Goal: Task Accomplishment & Management: Complete application form

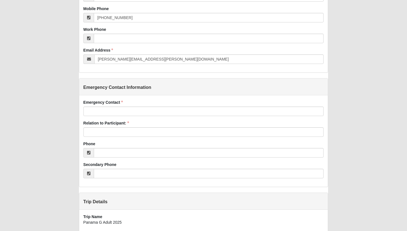
scroll to position [214, 0]
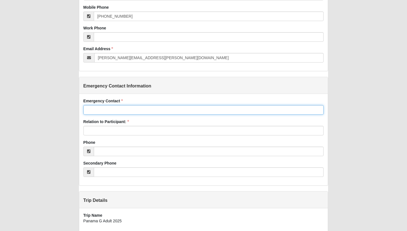
click at [136, 109] on input "Emergency Contact" at bounding box center [203, 110] width 241 height 10
type input "[PERSON_NAME]"
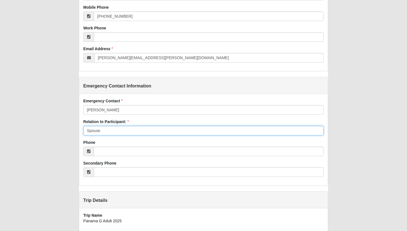
type input "Spouse"
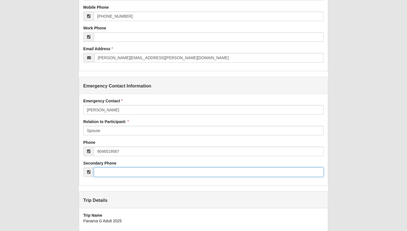
type input "[PHONE_NUMBER]"
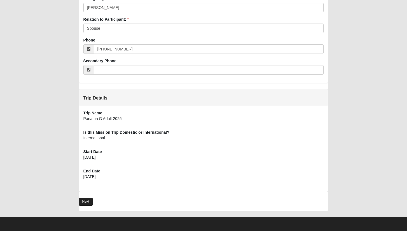
scroll to position [316, 0]
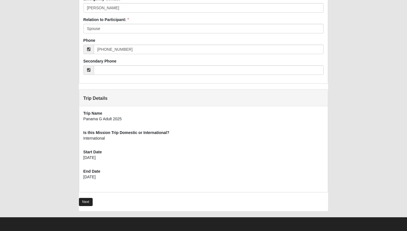
click at [85, 204] on link "Next" at bounding box center [86, 202] width 14 height 8
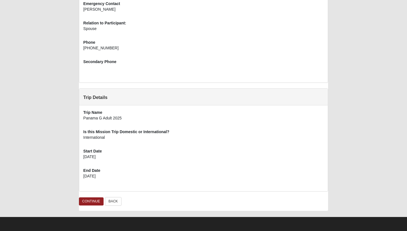
scroll to position [257, 0]
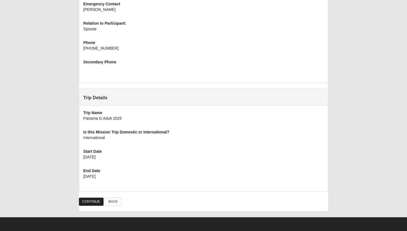
click at [91, 199] on link "CONTINUE" at bounding box center [91, 201] width 25 height 8
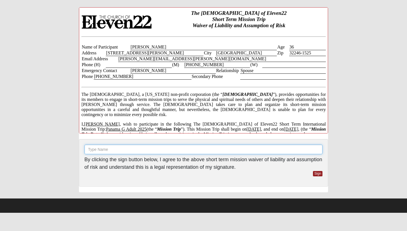
click at [177, 148] on input "text" at bounding box center [204, 150] width 238 height 10
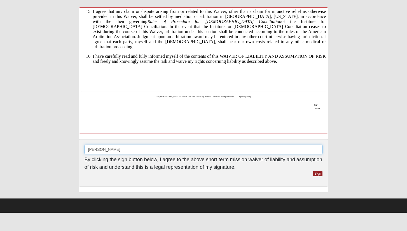
scroll to position [762, 0]
type input "[PERSON_NAME]"
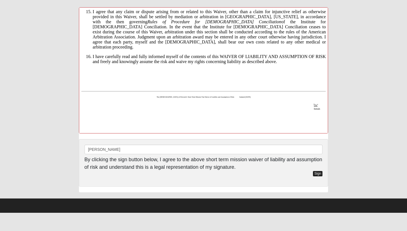
click at [320, 172] on link "Sign" at bounding box center [318, 173] width 10 height 5
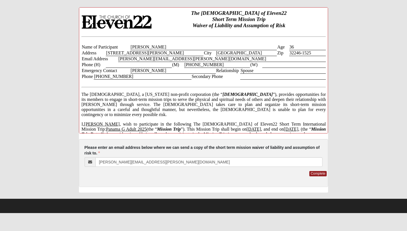
scroll to position [0, 0]
click at [320, 172] on link "Complete" at bounding box center [317, 173] width 17 height 5
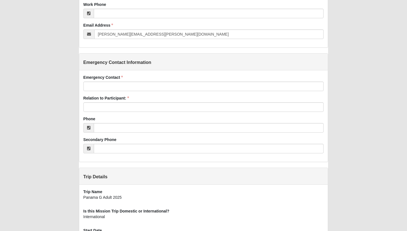
scroll to position [246, 0]
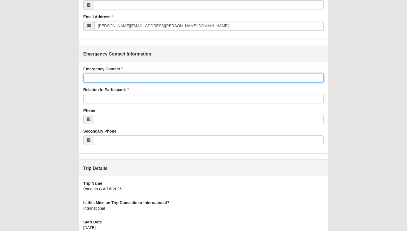
click at [151, 79] on input "Emergency Contact" at bounding box center [203, 78] width 241 height 10
type input "[PERSON_NAME]"
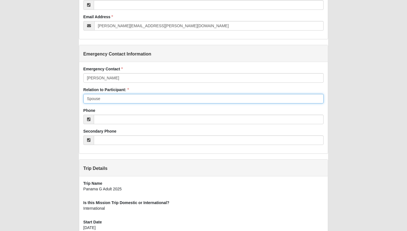
type input "Spouse"
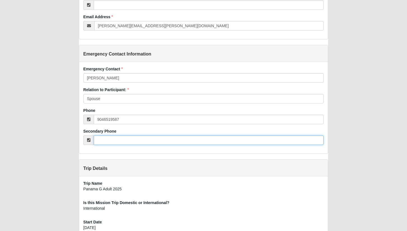
type input "[PHONE_NUMBER]"
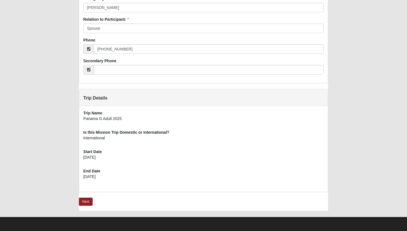
scroll to position [316, 0]
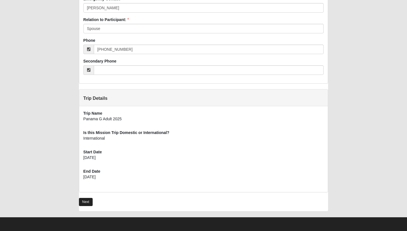
click at [88, 198] on link "Next" at bounding box center [86, 202] width 14 height 8
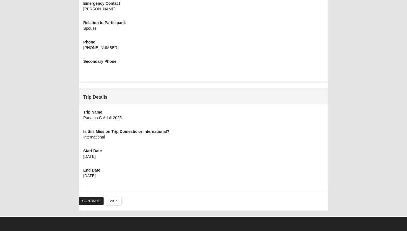
scroll to position [257, 0]
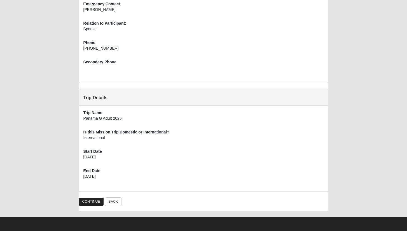
click at [95, 199] on link "CONTINUE" at bounding box center [91, 201] width 25 height 8
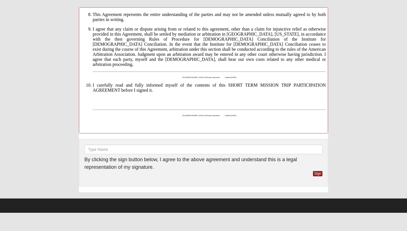
scroll to position [409, 0]
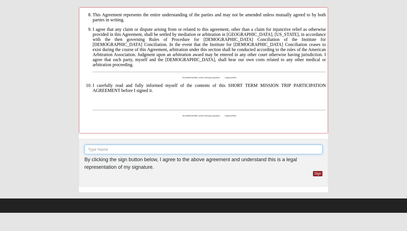
click at [248, 149] on input "text" at bounding box center [204, 150] width 238 height 10
type input "[PERSON_NAME]"
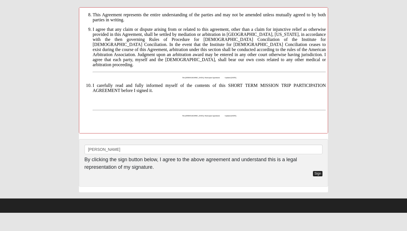
click at [319, 175] on link "Sign" at bounding box center [318, 173] width 10 height 5
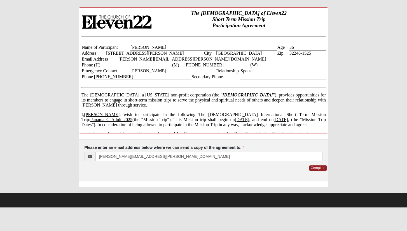
scroll to position [0, 0]
click at [319, 167] on link "Complete" at bounding box center [317, 167] width 17 height 5
